Goal: Navigation & Orientation: Go to known website

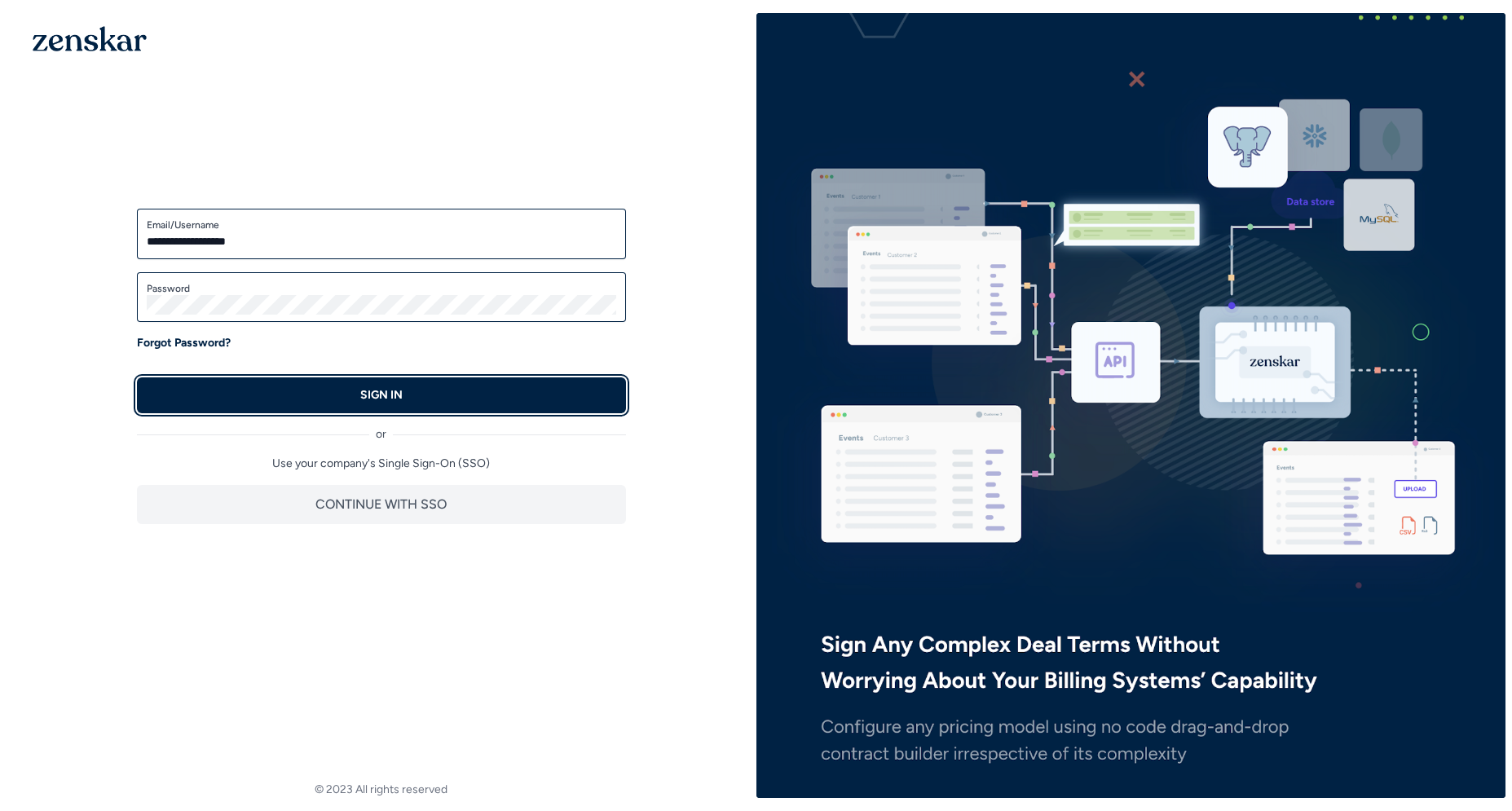
click at [367, 405] on button "SIGN IN" at bounding box center [381, 395] width 489 height 35
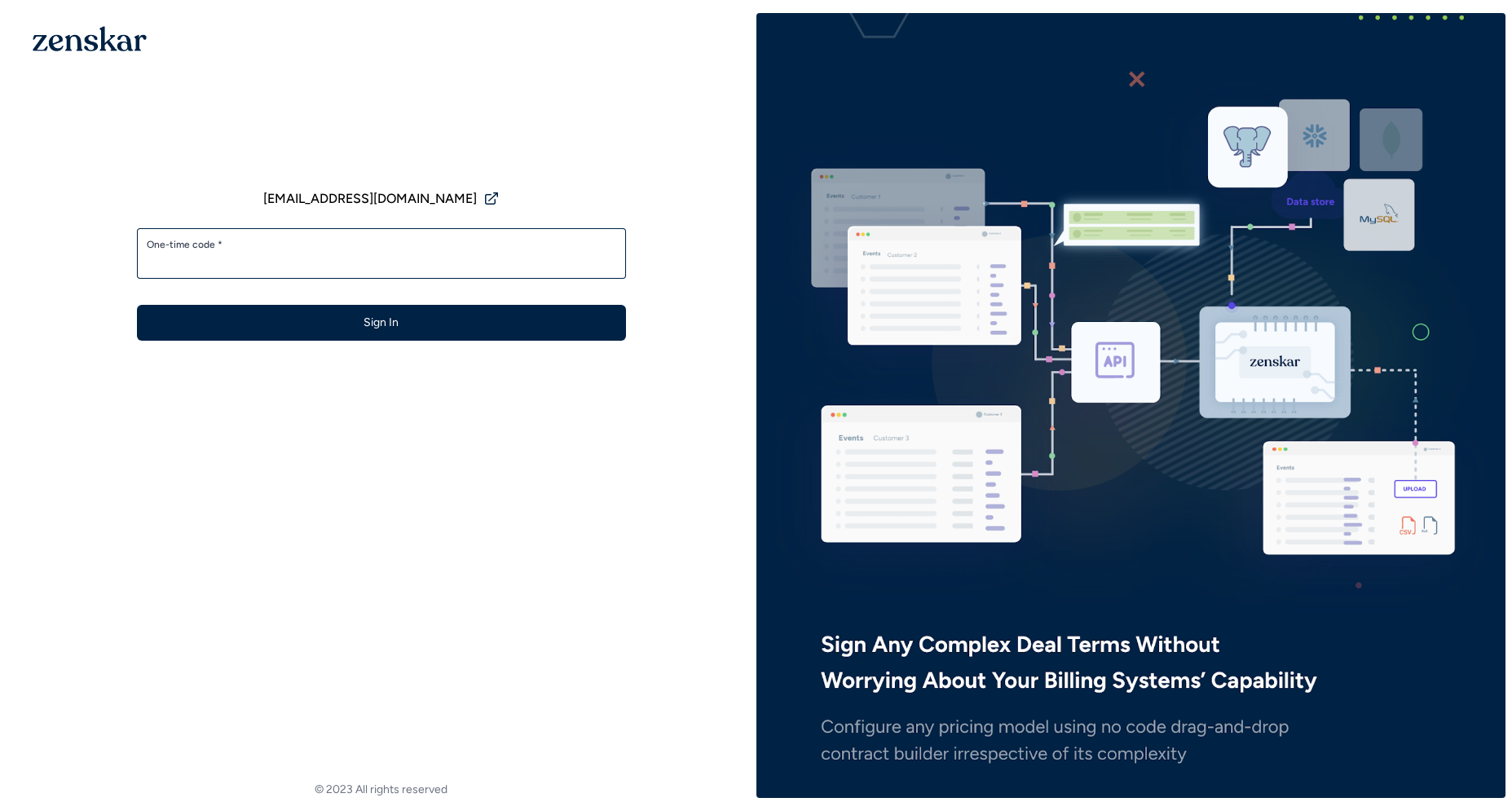
click at [386, 260] on input "One-time code *" at bounding box center [382, 260] width 470 height 19
click at [379, 248] on label "One-time code *" at bounding box center [382, 244] width 470 height 13
click at [379, 251] on input "One-time code *" at bounding box center [382, 260] width 470 height 19
type input "******"
click at [137, 305] on button "Sign In" at bounding box center [381, 323] width 489 height 35
